Goal: Find specific fact: Find specific fact

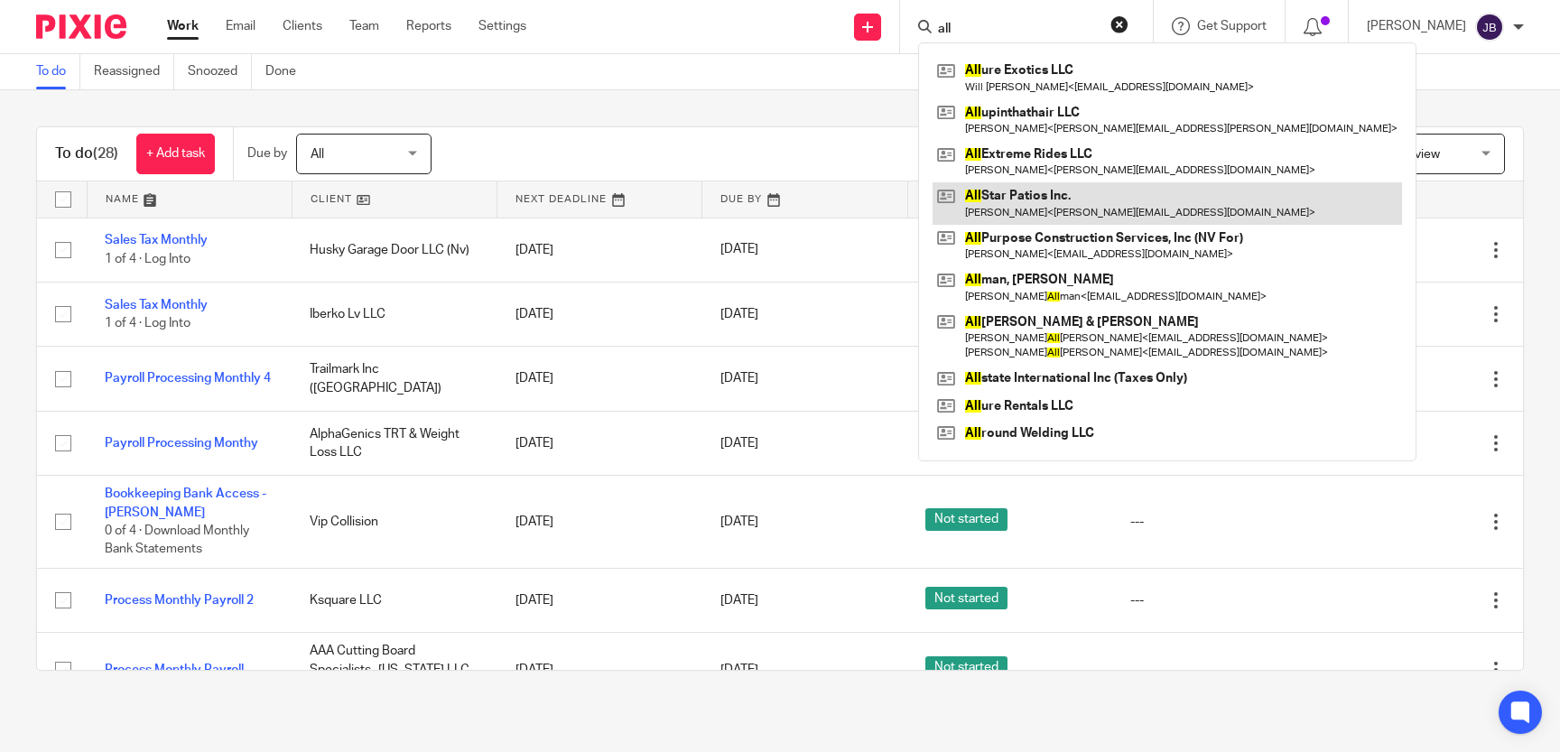
type input "all"
click at [1098, 216] on link at bounding box center [1167, 203] width 469 height 42
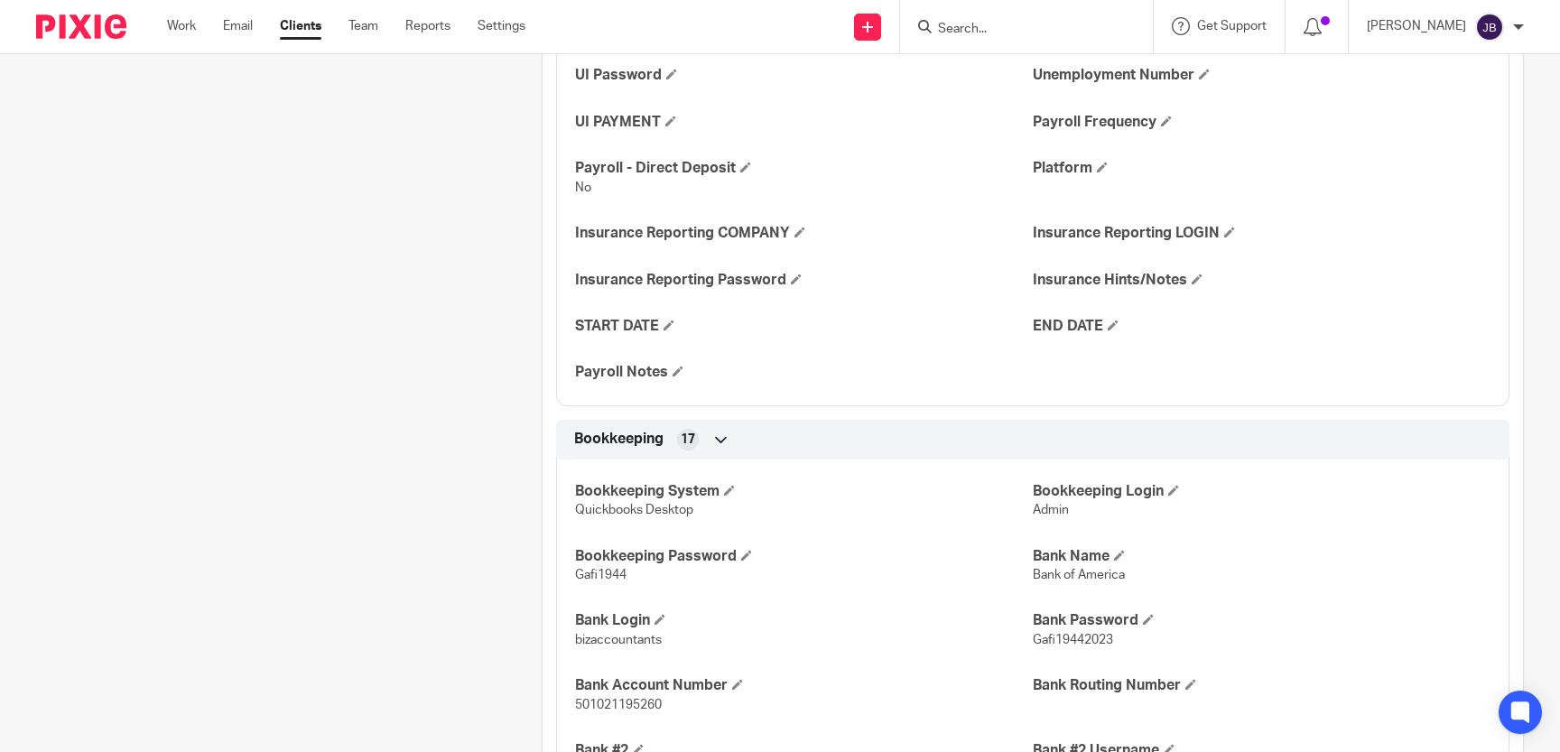
scroll to position [1575, 0]
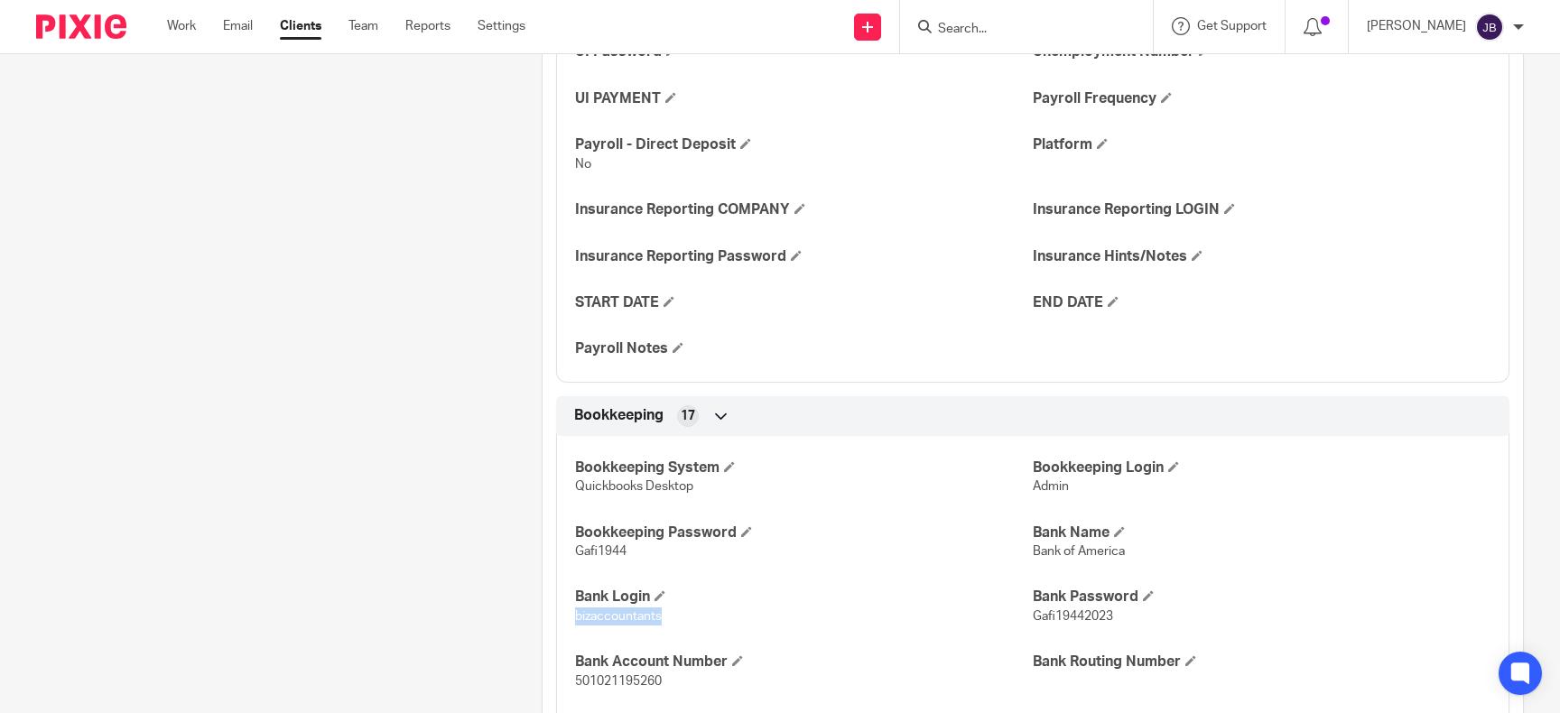
drag, startPoint x: 687, startPoint y: 618, endPoint x: 570, endPoint y: 622, distance: 117.5
click at [570, 622] on div "Bookkeeping System Quickbooks Desktop Bookkeeping Login Admin Bookkeeping Passw…" at bounding box center [1032, 712] width 953 height 579
copy span "bizaccountants"
drag, startPoint x: 1029, startPoint y: 609, endPoint x: 1126, endPoint y: 617, distance: 96.9
click at [1126, 617] on div "Bookkeeping System Quickbooks Desktop Bookkeeping Login Admin Bookkeeping Passw…" at bounding box center [1032, 712] width 953 height 579
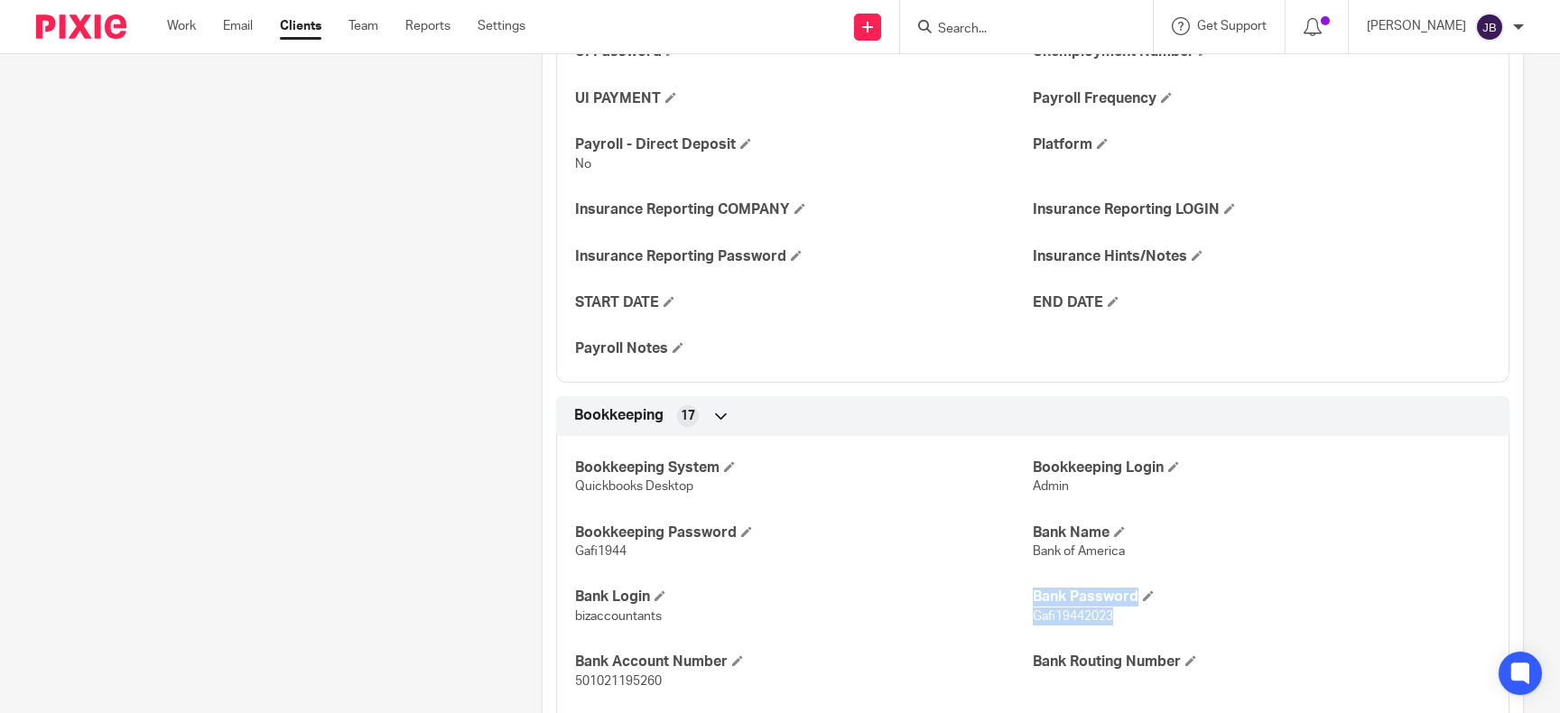
click at [1122, 615] on p "Gafi19442023" at bounding box center [1262, 617] width 458 height 18
drag, startPoint x: 1118, startPoint y: 614, endPoint x: 1030, endPoint y: 622, distance: 88.0
click at [1030, 622] on div "Bookkeeping System Quickbooks Desktop Bookkeeping Login Admin Bookkeeping Passw…" at bounding box center [1032, 712] width 953 height 579
click at [1038, 621] on span "Gafi19442023" at bounding box center [1073, 616] width 80 height 13
drag, startPoint x: 1032, startPoint y: 619, endPoint x: 1120, endPoint y: 621, distance: 87.6
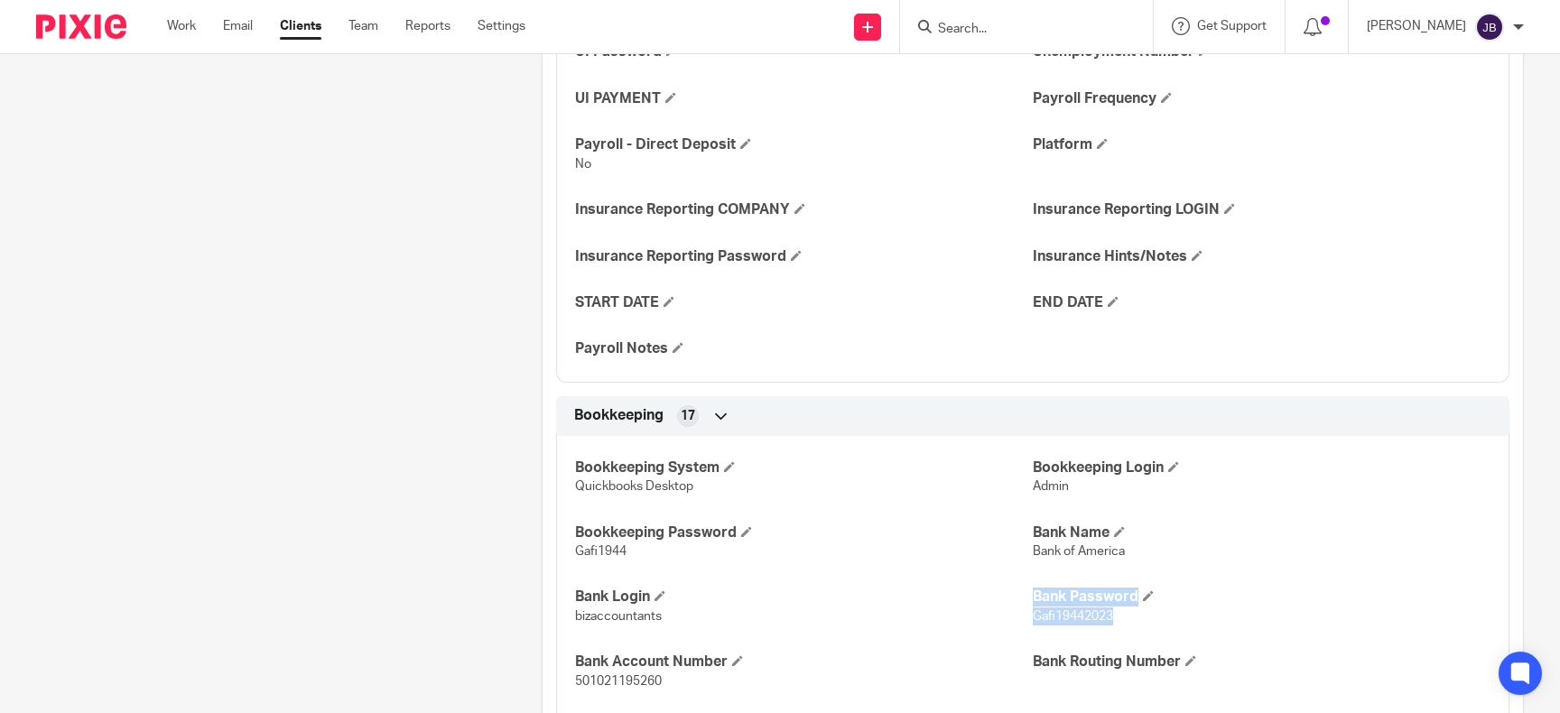
click at [1120, 621] on div "Bookkeeping System Quickbooks Desktop Bookkeeping Login Admin Bookkeeping Passw…" at bounding box center [1032, 712] width 953 height 579
click at [1303, 534] on h4 "Bank Name" at bounding box center [1262, 533] width 458 height 19
drag, startPoint x: 1113, startPoint y: 618, endPoint x: 1034, endPoint y: 626, distance: 79.9
click at [1034, 626] on div "Bookkeeping System Quickbooks Desktop Bookkeeping Login Admin Bookkeeping Passw…" at bounding box center [1032, 712] width 953 height 579
copy span "Gafi19442023"
